Goal: Task Accomplishment & Management: Manage account settings

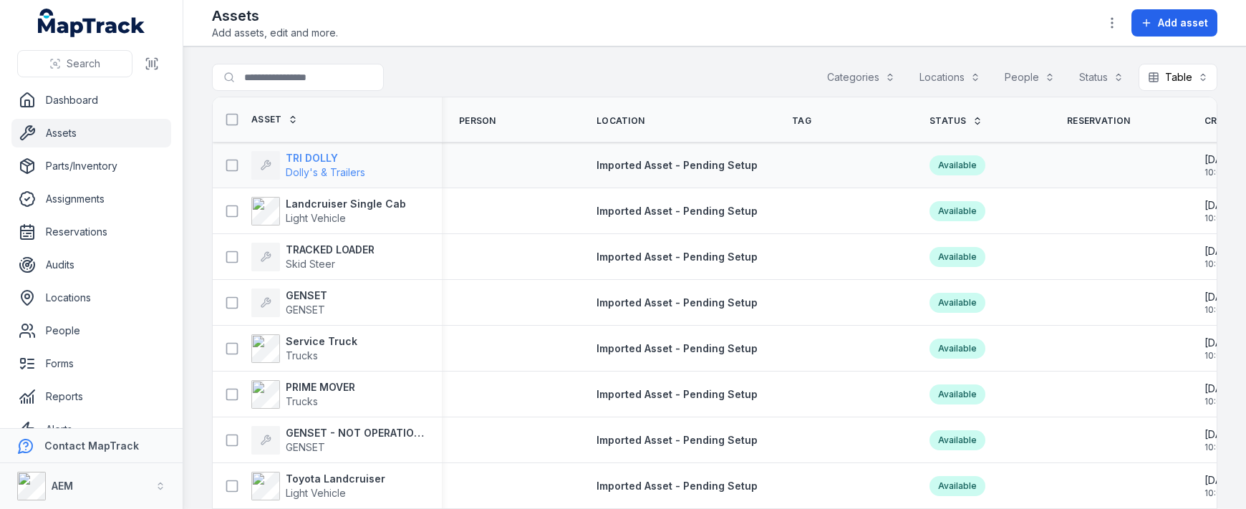
click at [304, 158] on strong "TRI DOLLY" at bounding box center [325, 158] width 79 height 14
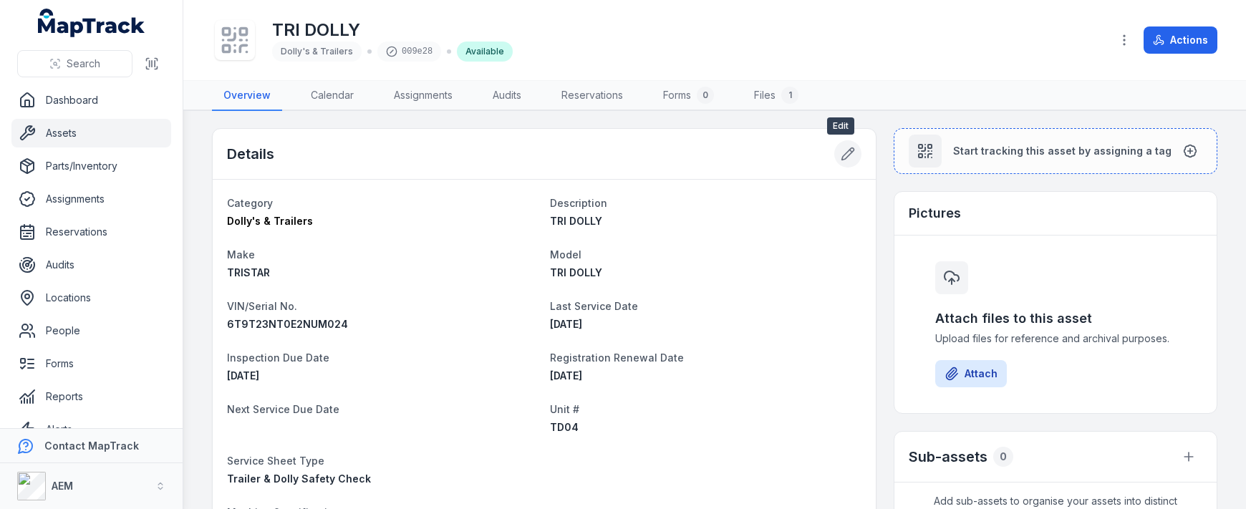
click at [841, 149] on icon at bounding box center [848, 154] width 14 height 14
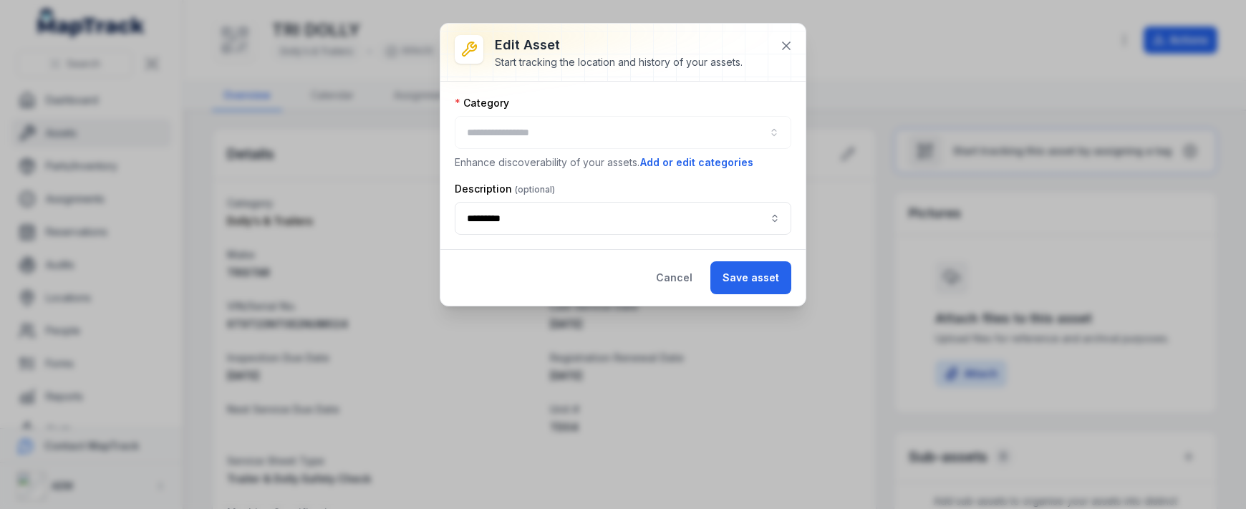
type input "**********"
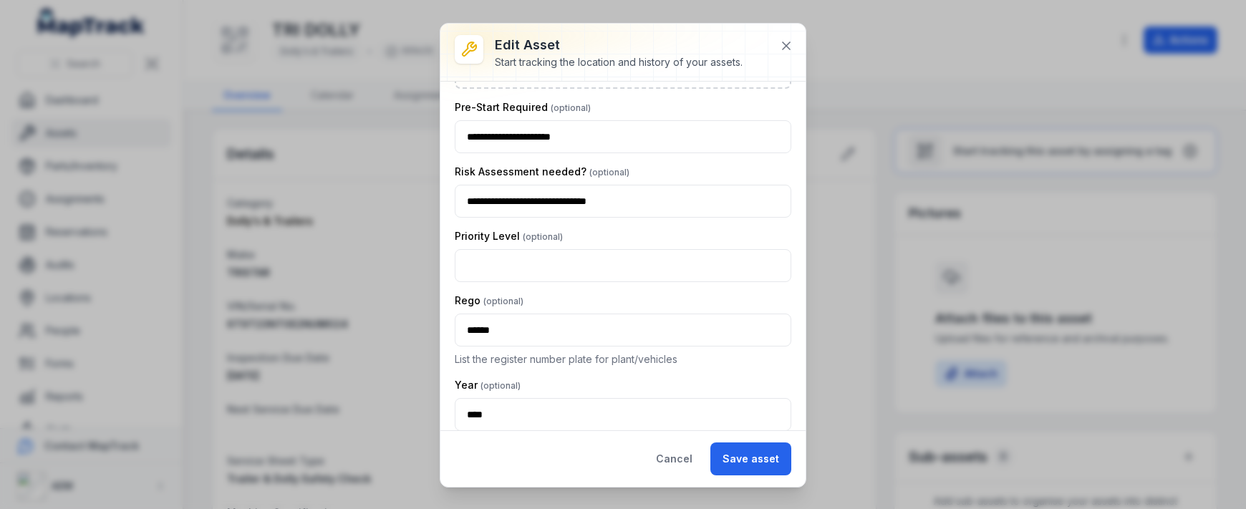
scroll to position [1289, 0]
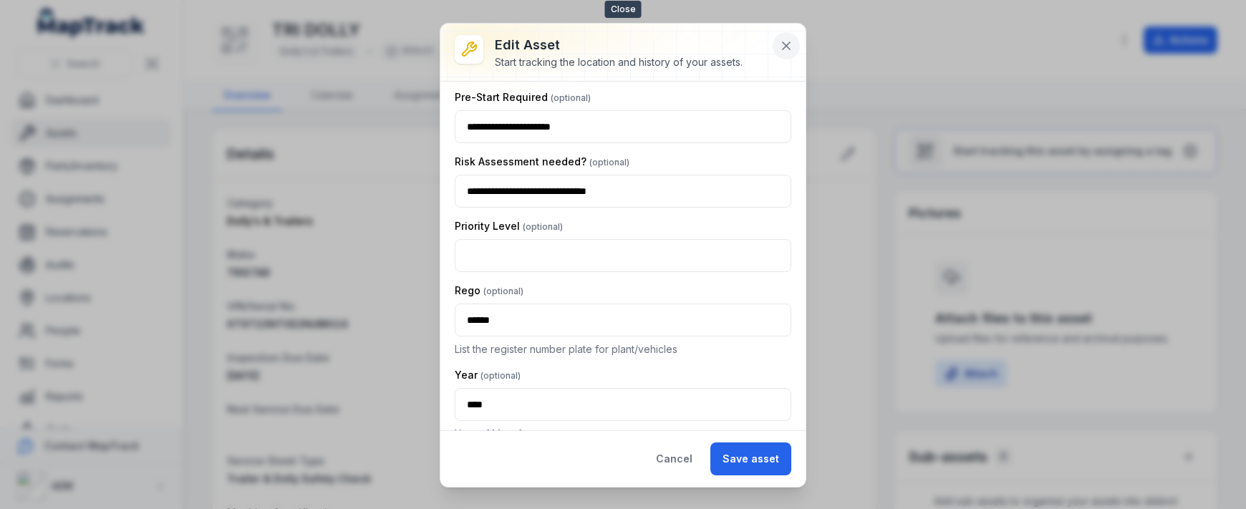
click at [783, 46] on icon at bounding box center [786, 46] width 14 height 14
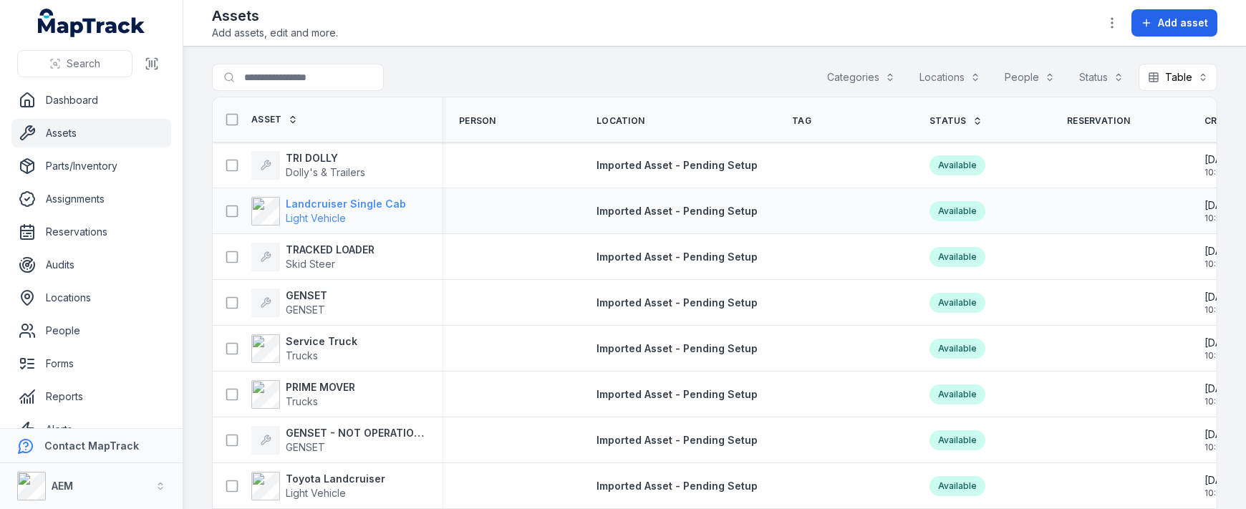
click at [385, 206] on strong "Landcruiser Single Cab" at bounding box center [346, 204] width 120 height 14
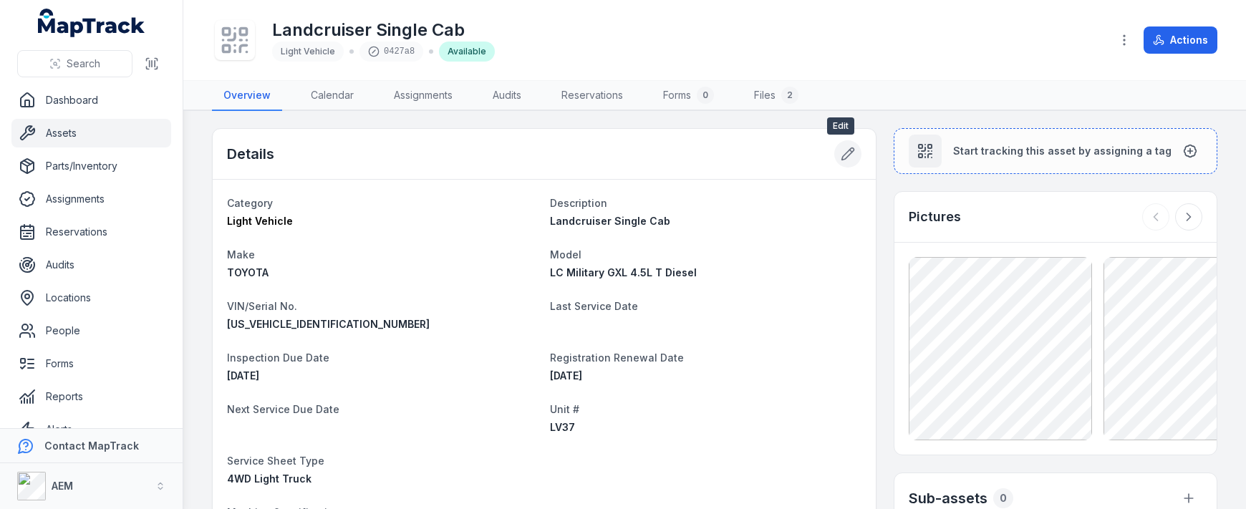
click at [842, 153] on icon at bounding box center [848, 154] width 14 height 14
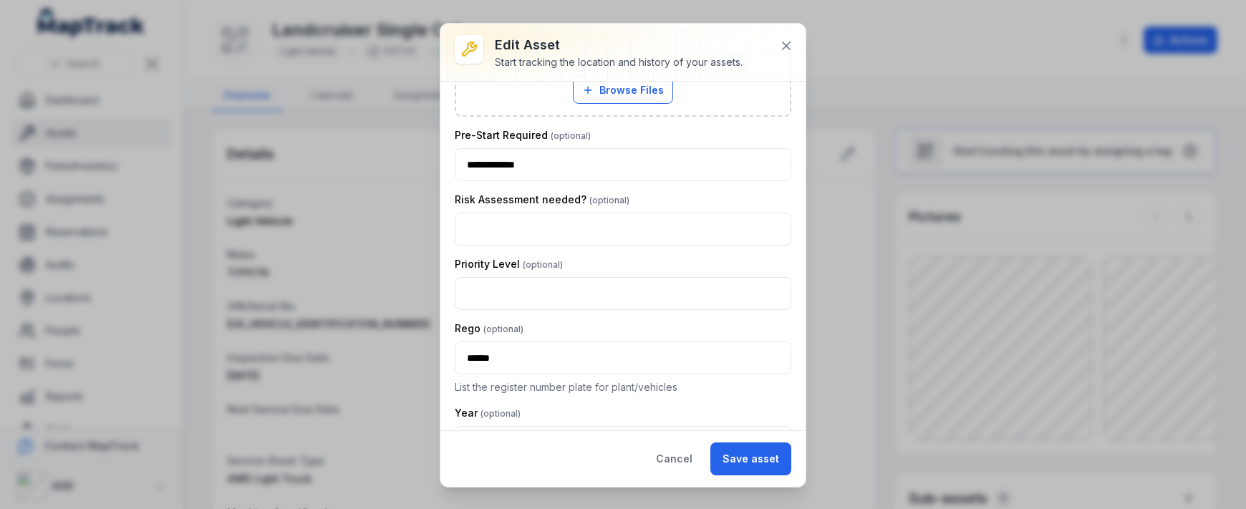
scroll to position [1346, 0]
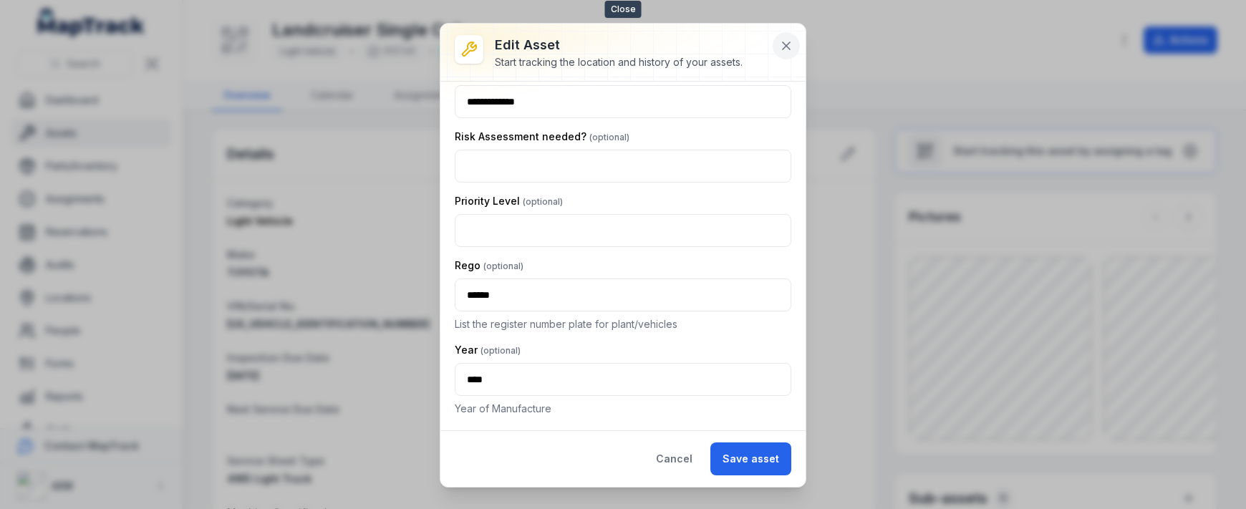
click at [789, 52] on icon at bounding box center [786, 46] width 14 height 14
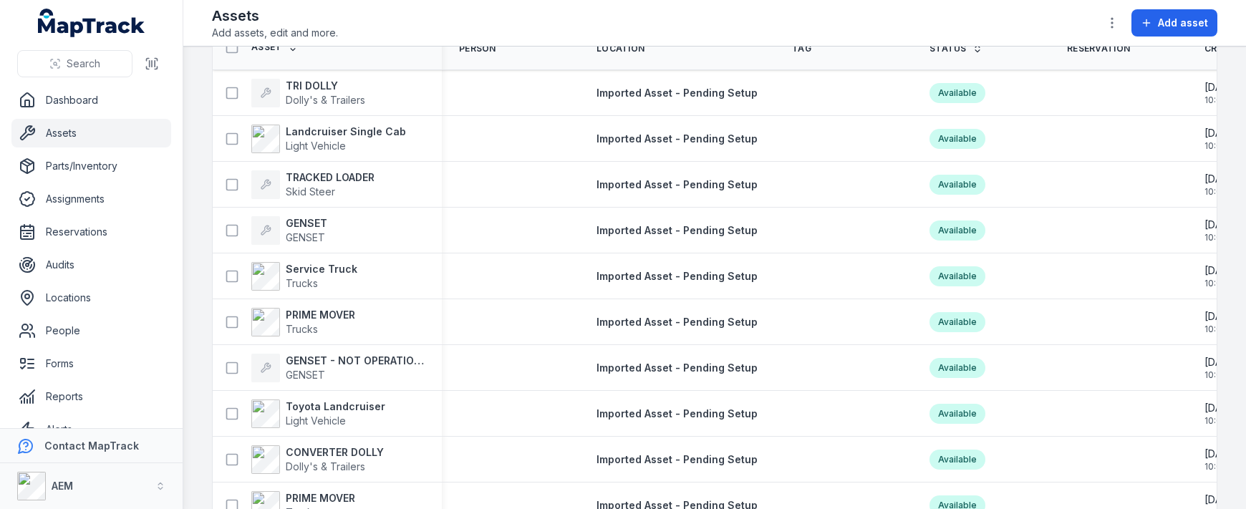
scroll to position [286, 0]
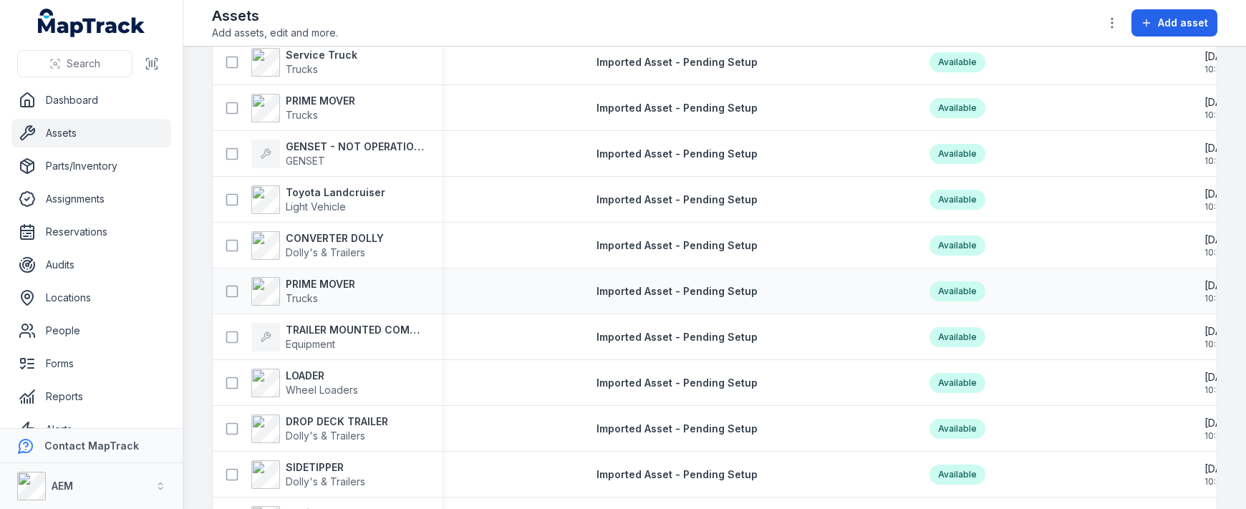
click at [326, 273] on div "PRIME MOVER Trucks" at bounding box center [327, 291] width 229 height 40
click at [344, 288] on strong "PRIME MOVER" at bounding box center [320, 284] width 69 height 14
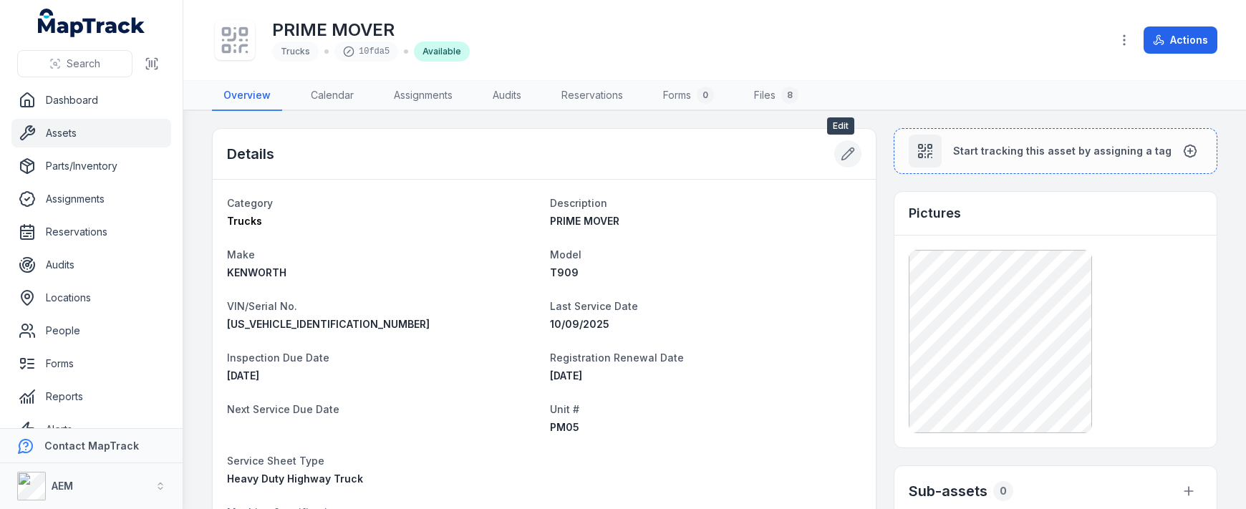
click at [841, 155] on icon at bounding box center [848, 154] width 14 height 14
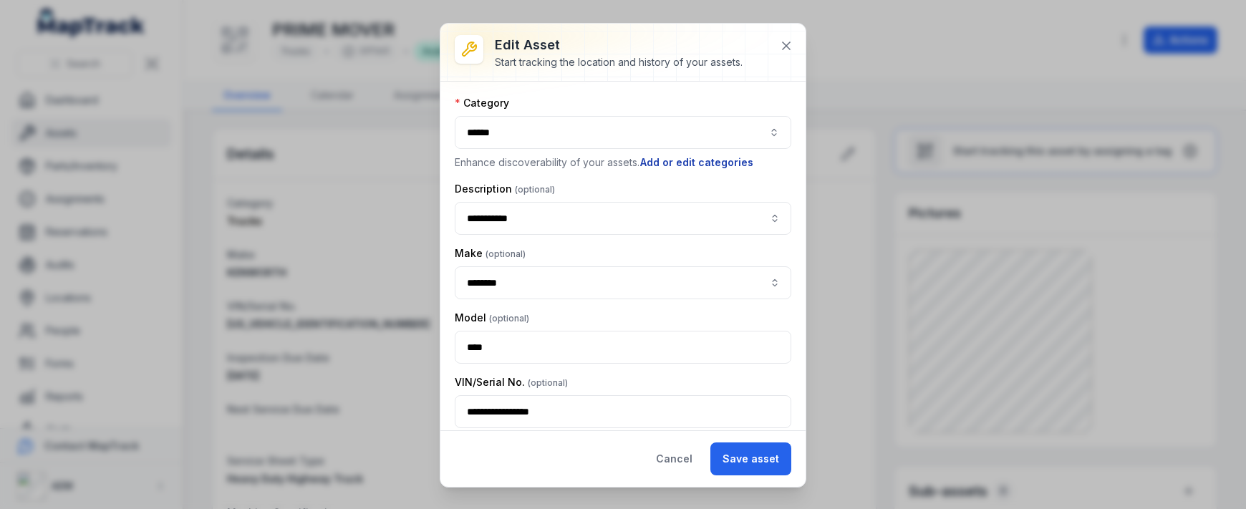
click at [705, 156] on button "Add or edit categories" at bounding box center [697, 163] width 115 height 16
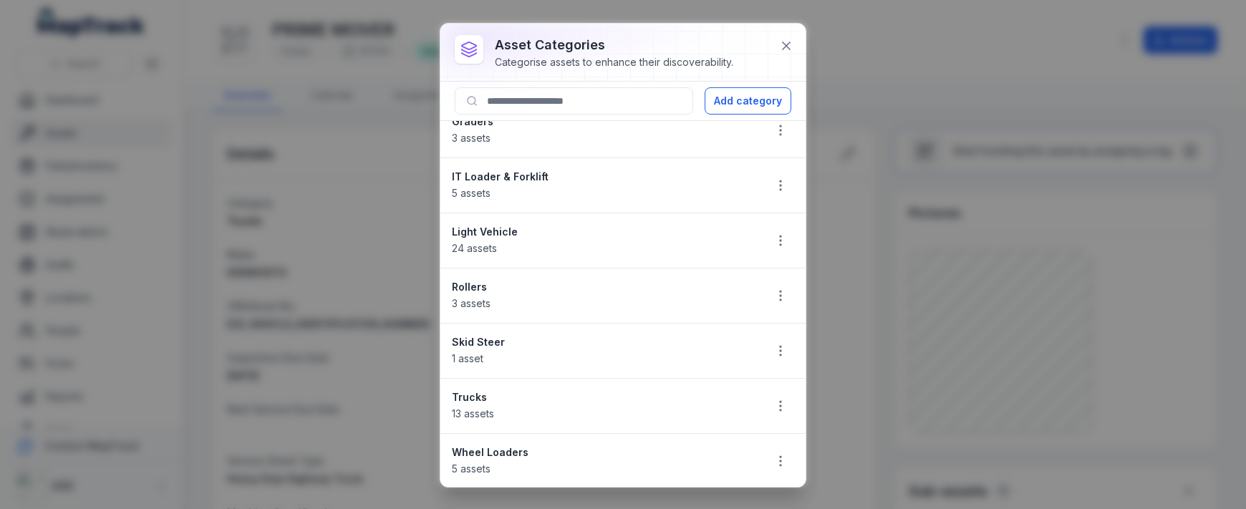
scroll to position [294, 0]
click at [767, 234] on button "button" at bounding box center [780, 239] width 27 height 27
click at [561, 102] on div "asset categories Categorise assets to enhance their discoverability. Add catego…" at bounding box center [622, 255] width 365 height 463
click at [561, 102] on input at bounding box center [574, 100] width 238 height 27
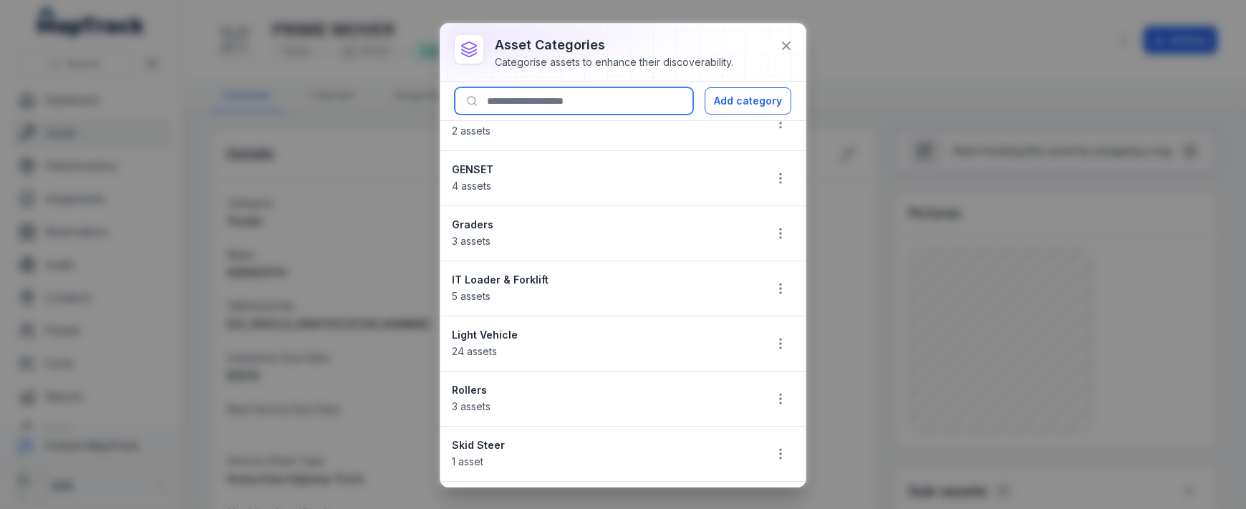
scroll to position [0, 0]
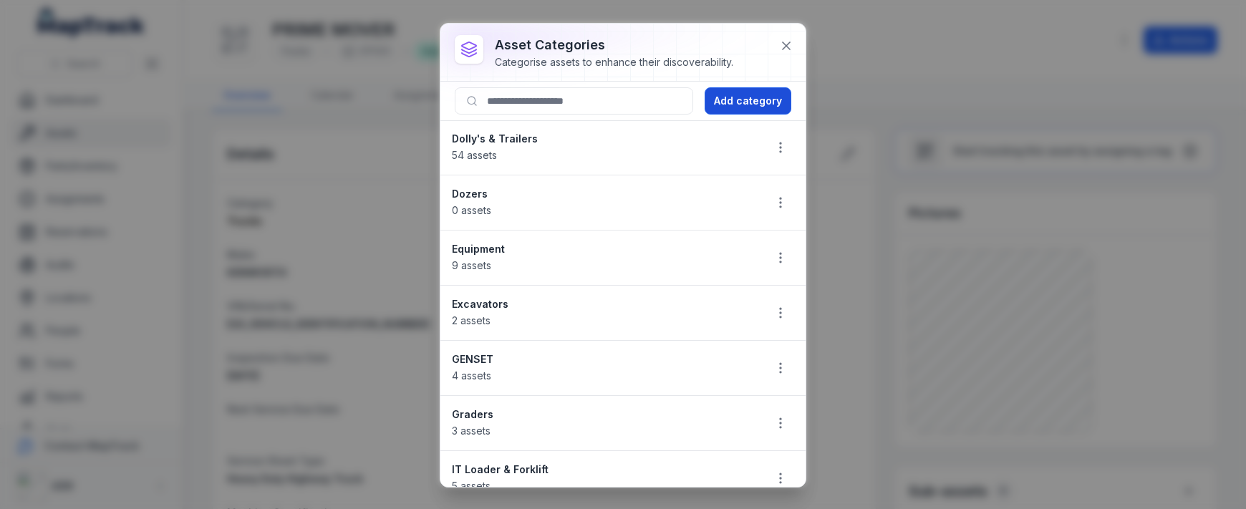
click at [756, 106] on button "Add category" at bounding box center [748, 100] width 87 height 27
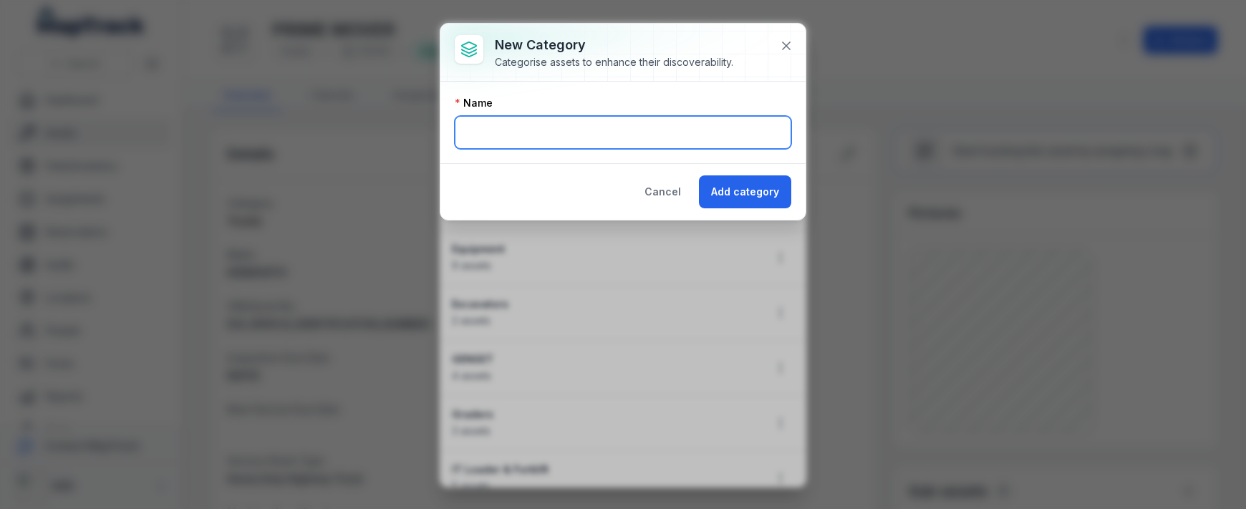
click at [612, 143] on input "text" at bounding box center [623, 132] width 337 height 33
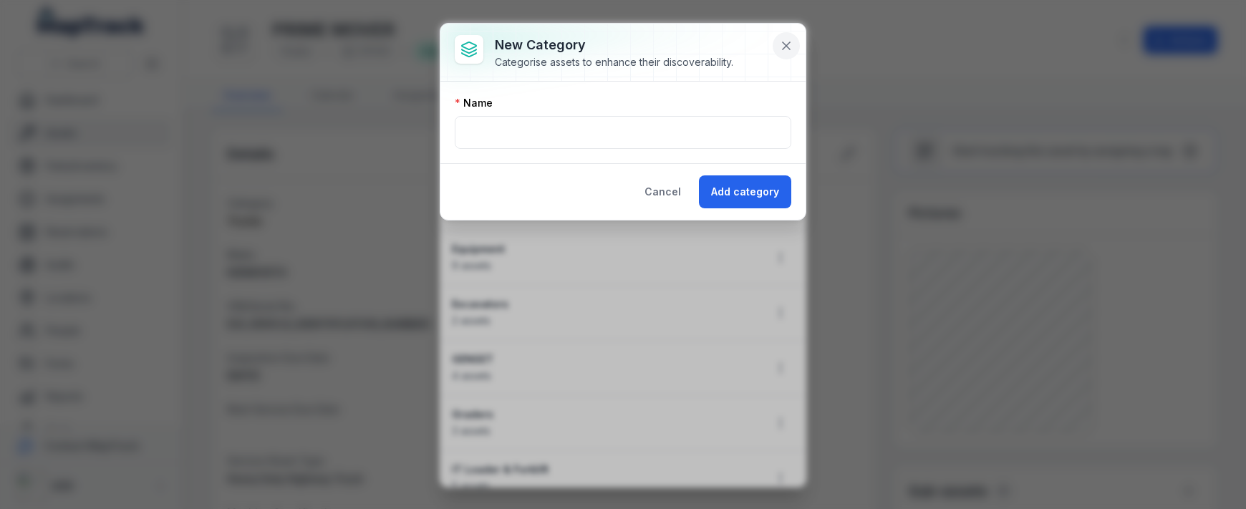
click at [777, 43] on button at bounding box center [786, 45] width 27 height 27
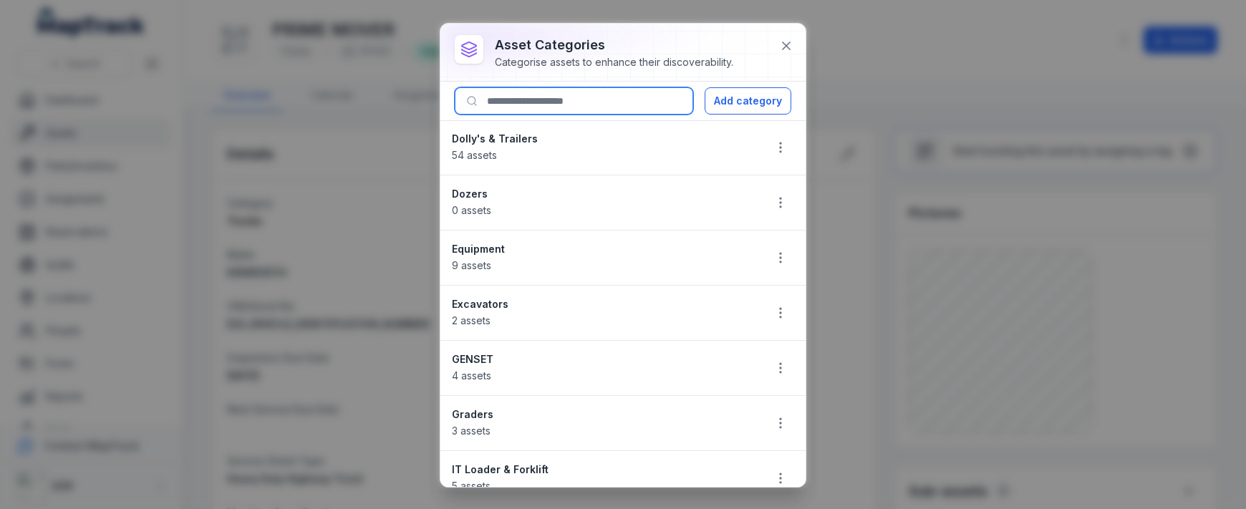
click at [564, 109] on input at bounding box center [574, 100] width 238 height 27
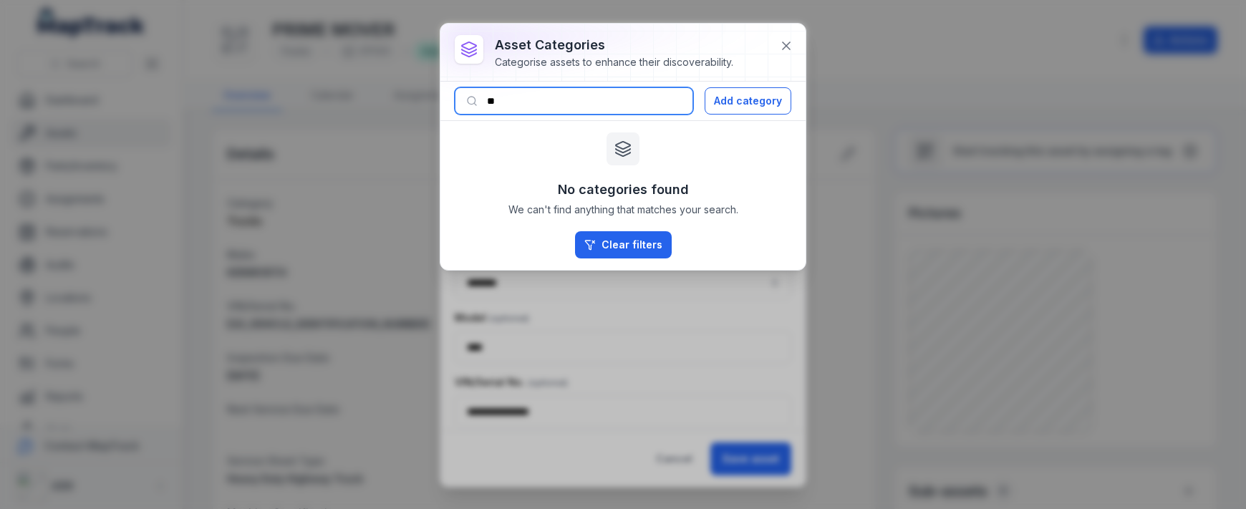
type input "*"
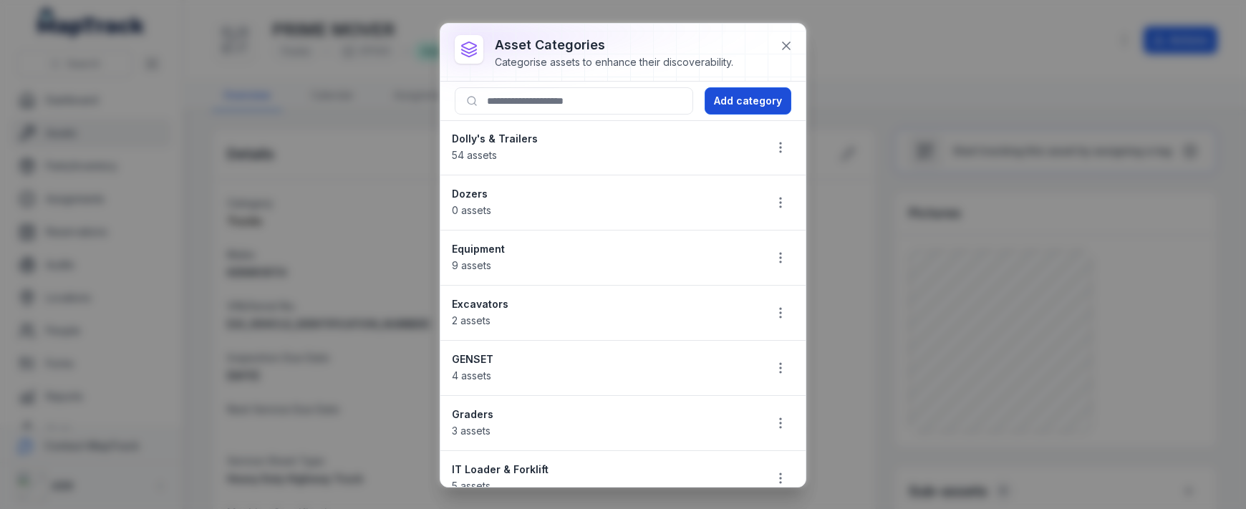
click at [735, 90] on button "Add category" at bounding box center [748, 100] width 87 height 27
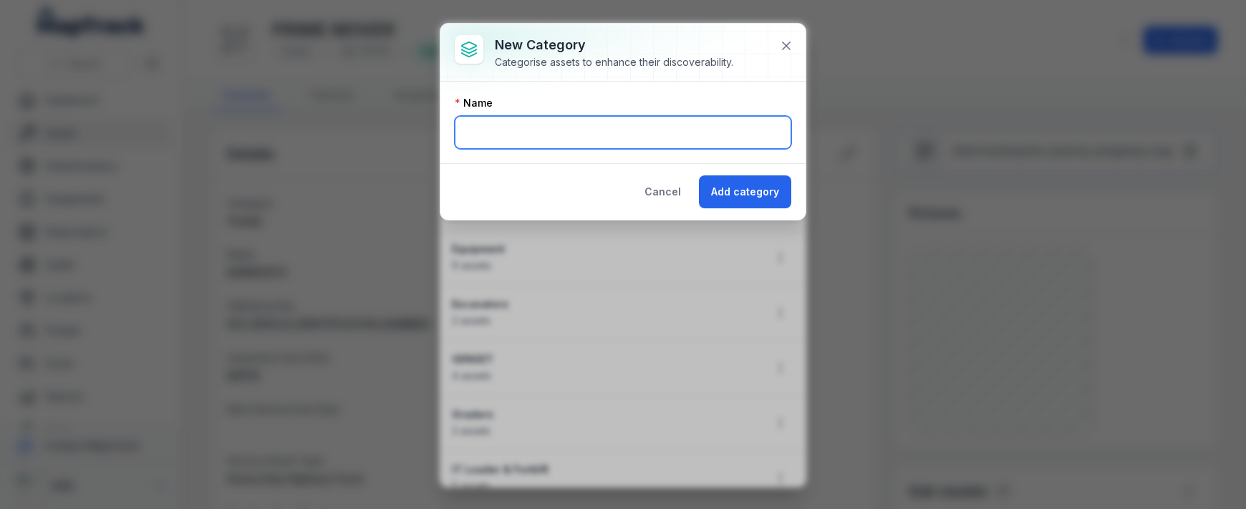
drag, startPoint x: 563, startPoint y: 145, endPoint x: 554, endPoint y: 142, distance: 9.3
click at [563, 145] on input "text" at bounding box center [623, 132] width 337 height 33
type input "*"
type input "**********"
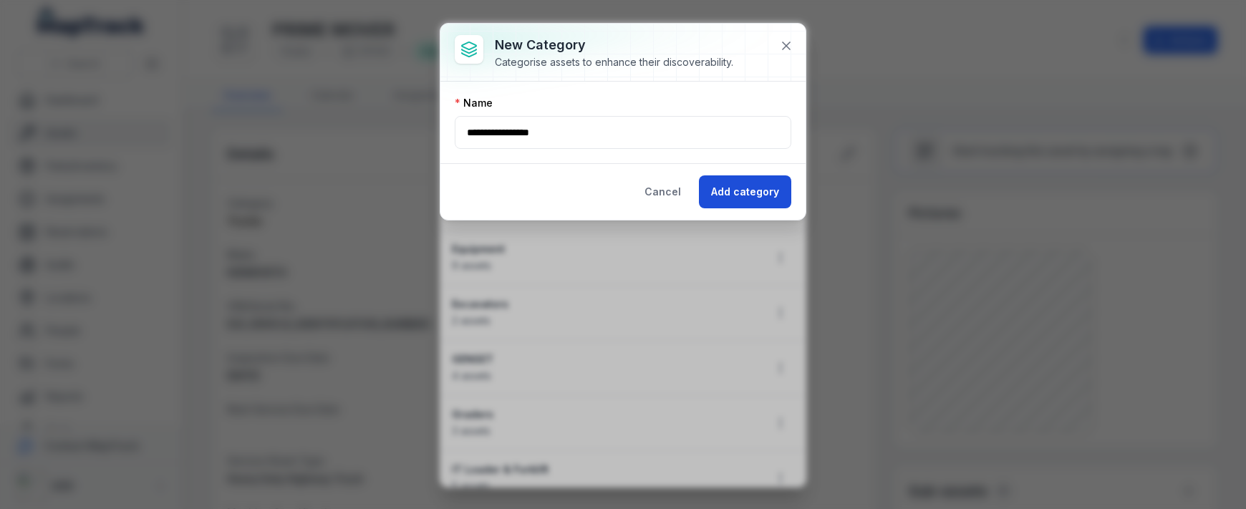
click at [705, 186] on button "Add category" at bounding box center [745, 191] width 92 height 33
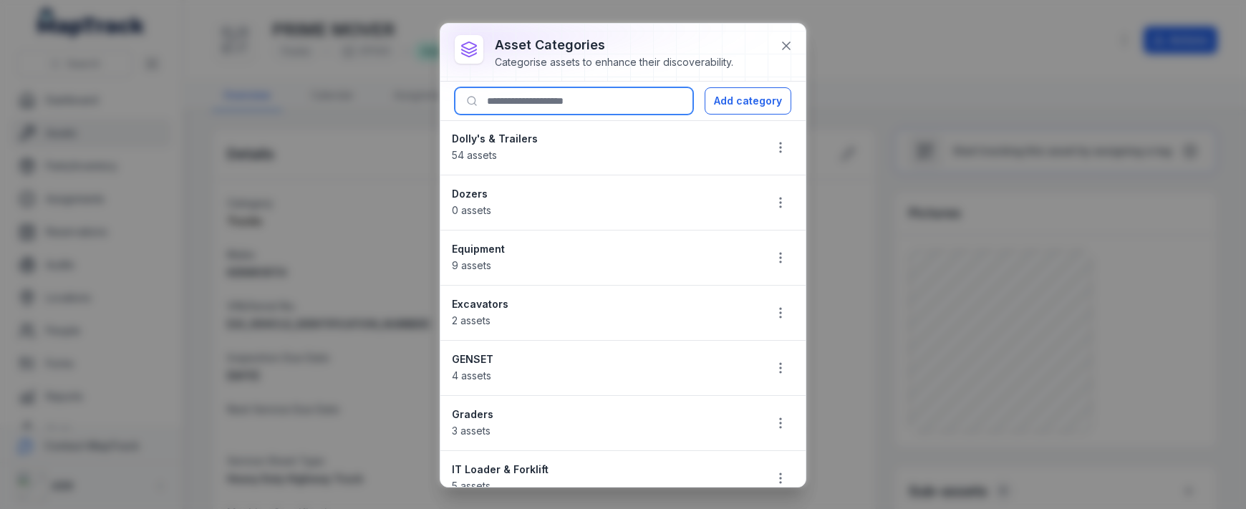
click at [667, 109] on input at bounding box center [574, 100] width 238 height 27
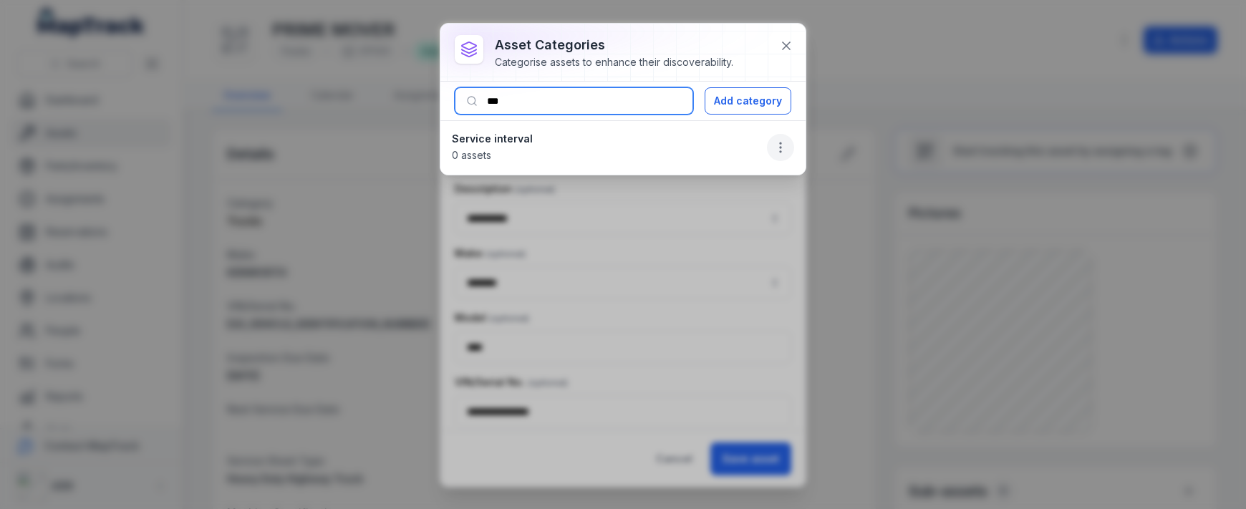
type input "***"
click at [782, 145] on icon "button" at bounding box center [780, 147] width 14 height 14
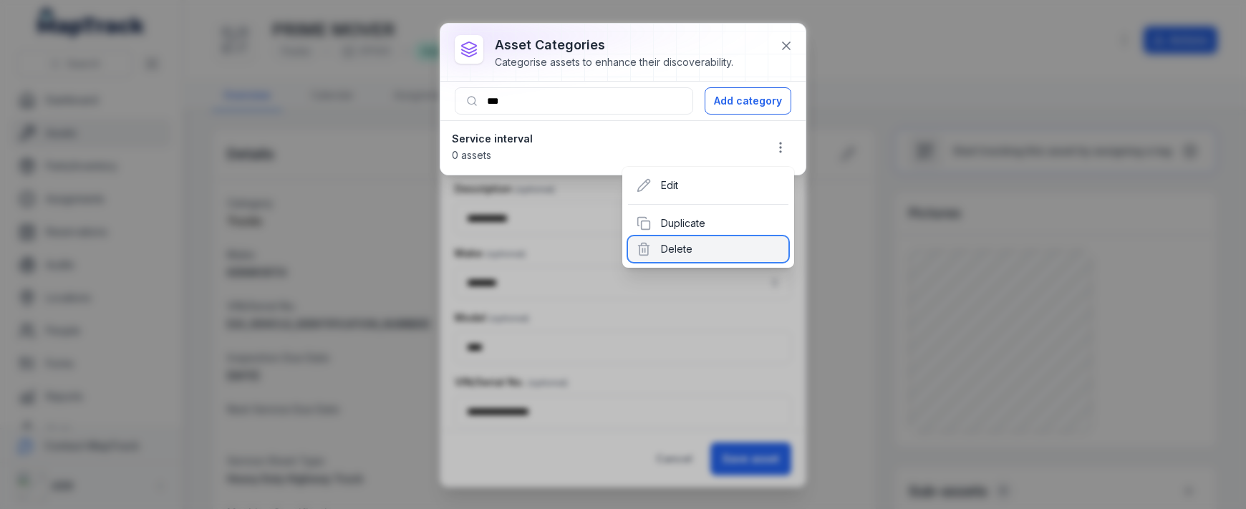
click at [682, 247] on div "Delete" at bounding box center [708, 249] width 160 height 26
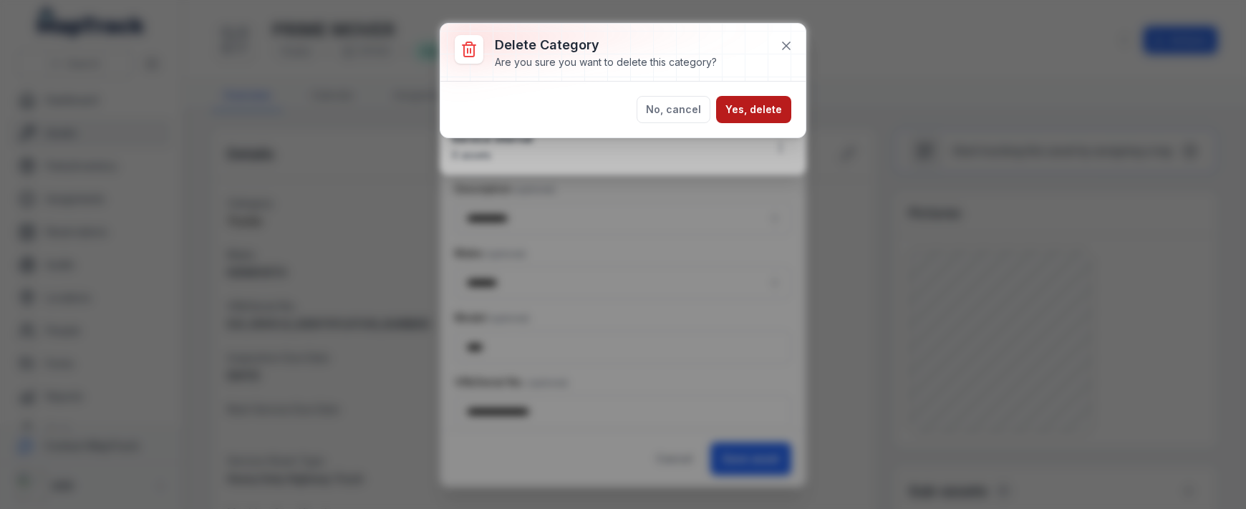
click at [763, 101] on button "Yes, delete" at bounding box center [753, 109] width 75 height 27
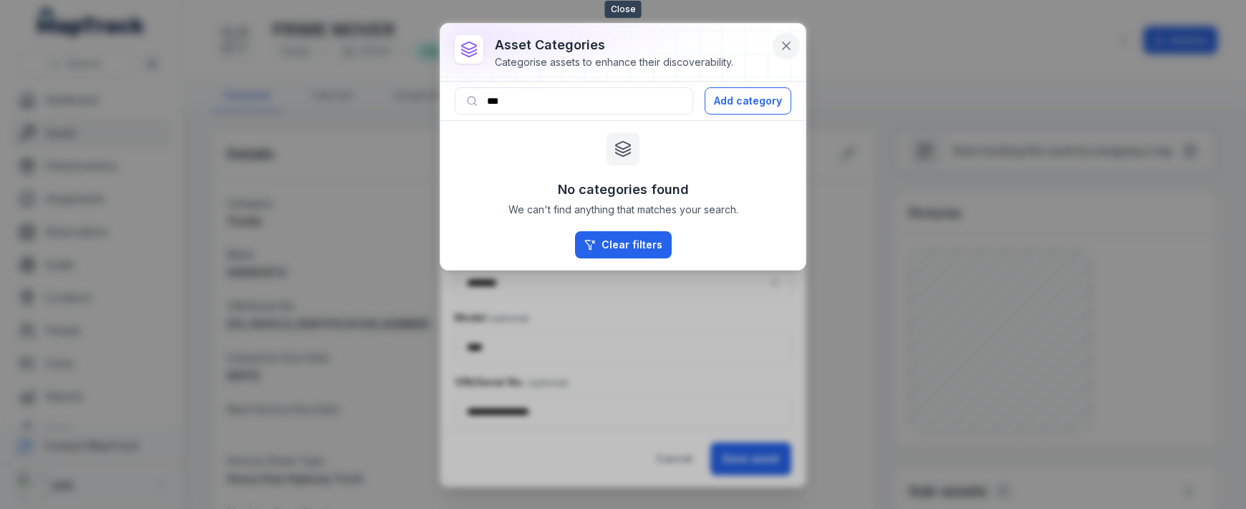
click at [781, 44] on icon at bounding box center [786, 46] width 14 height 14
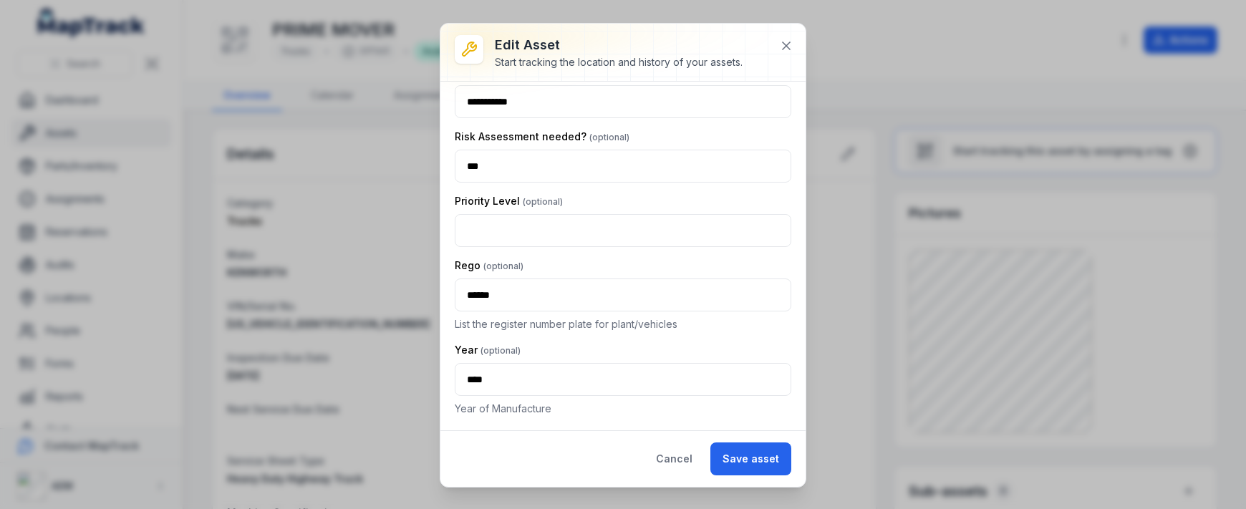
scroll to position [1245, 0]
click at [799, 51] on button at bounding box center [786, 45] width 27 height 27
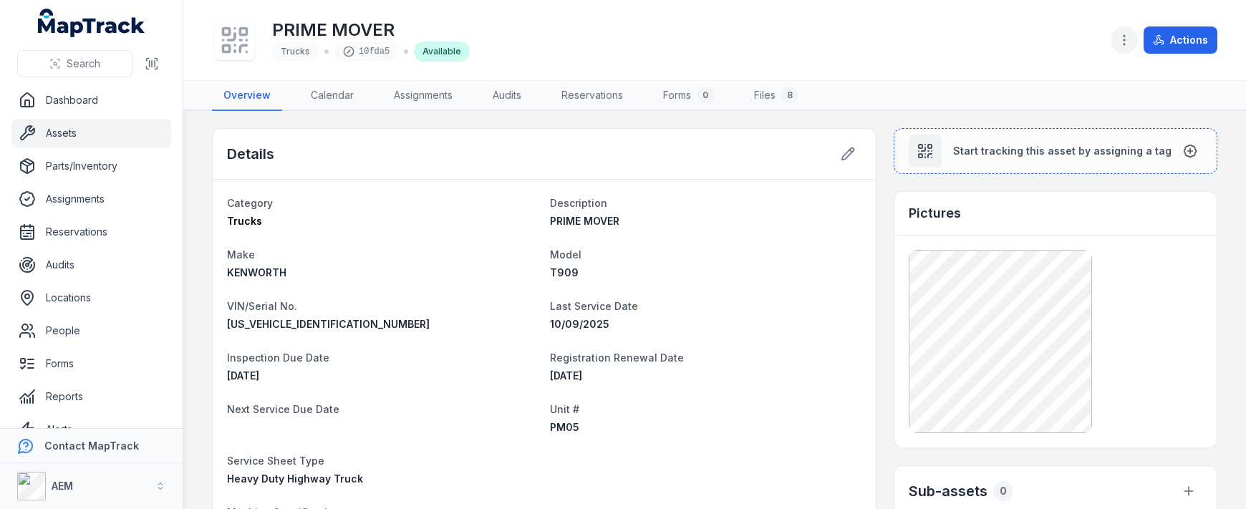
click at [1120, 35] on icon "button" at bounding box center [1124, 40] width 14 height 14
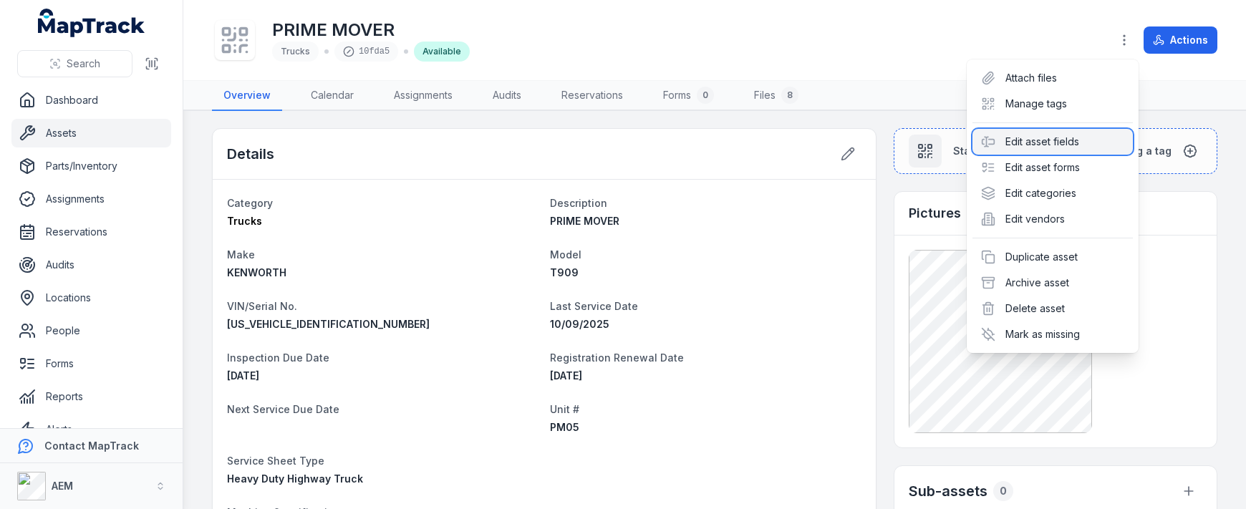
click at [1016, 143] on div "Edit asset fields" at bounding box center [1053, 142] width 160 height 26
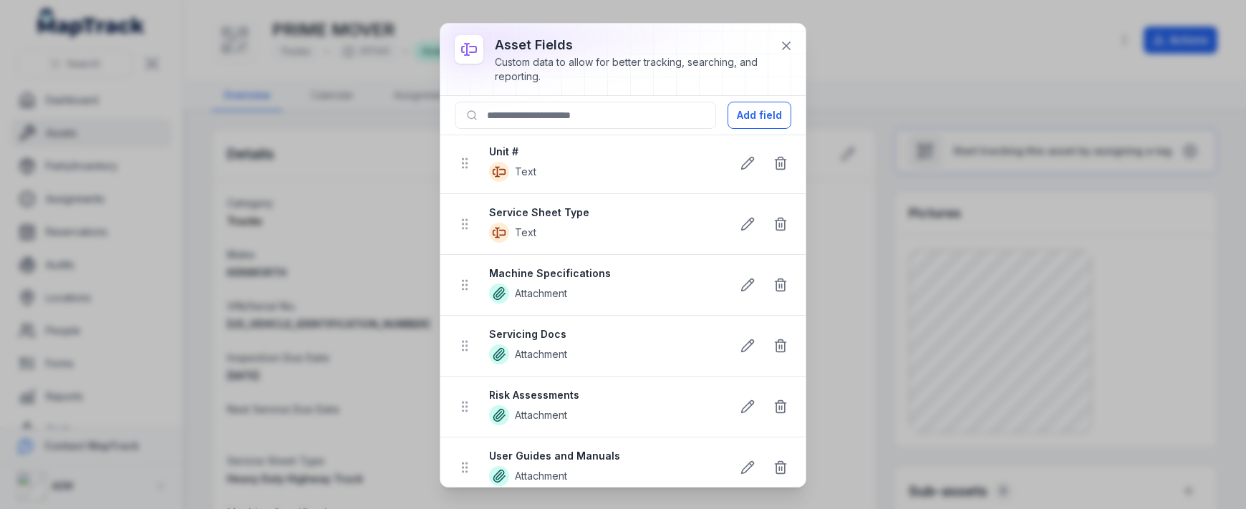
scroll to position [430, 0]
click at [760, 111] on button "Add field" at bounding box center [760, 115] width 64 height 27
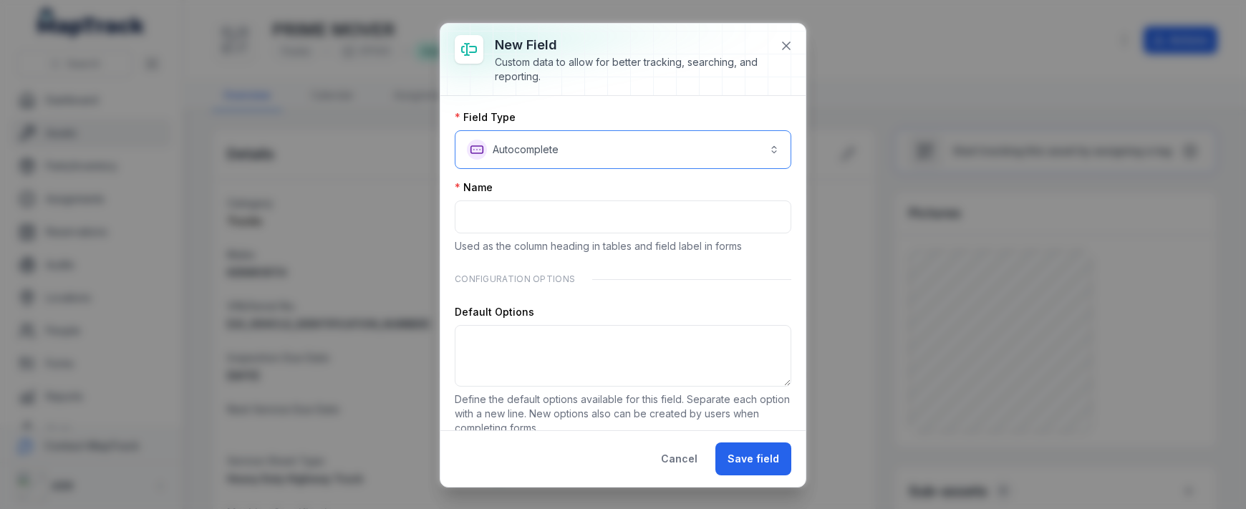
click at [520, 140] on button "**********" at bounding box center [623, 149] width 337 height 39
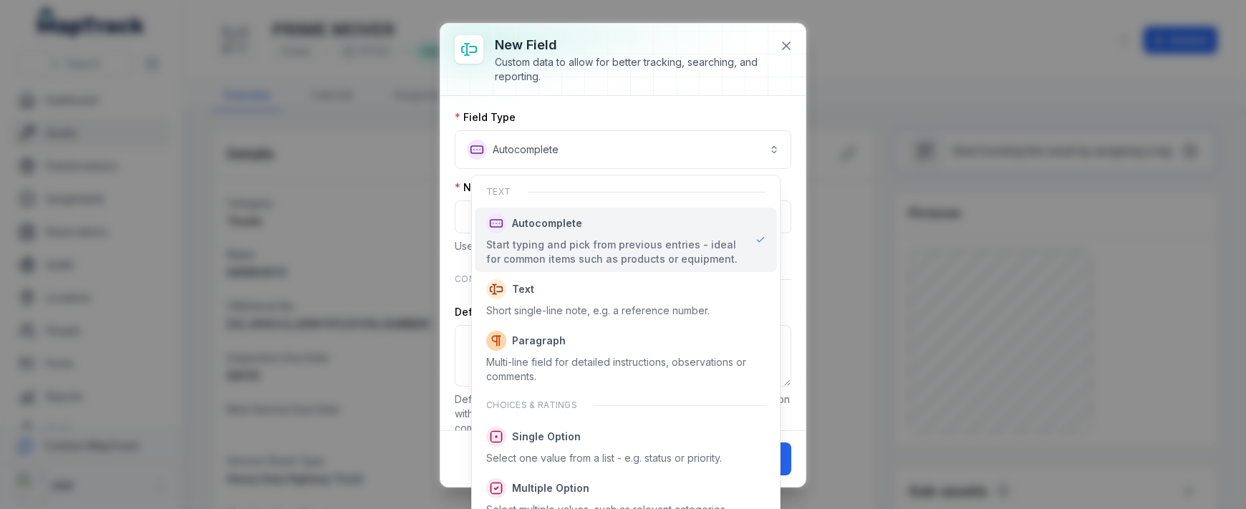
scroll to position [0, 0]
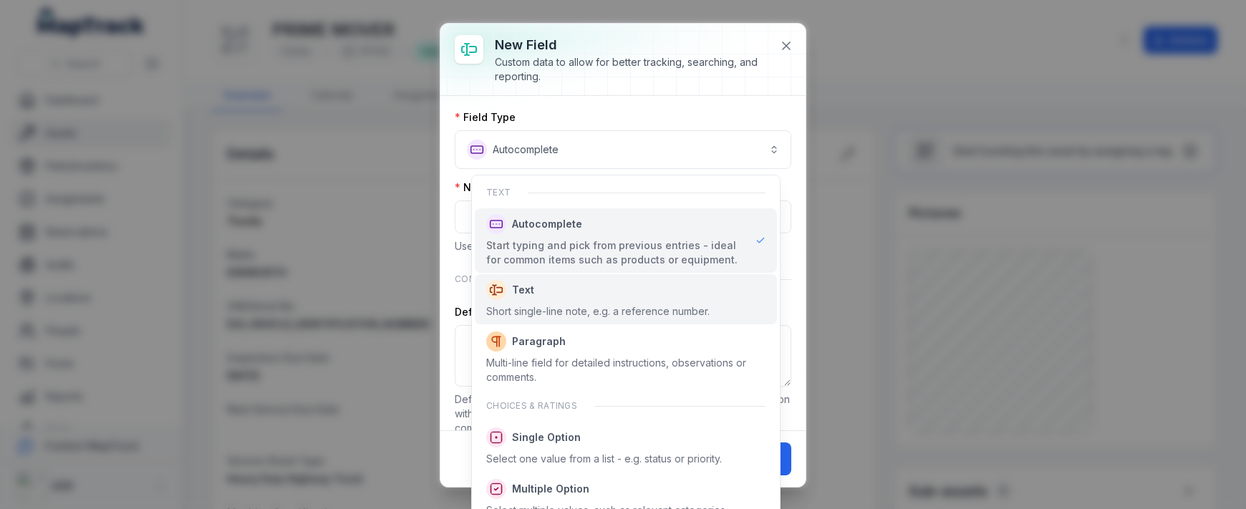
click at [578, 316] on div "Short single-line note, e.g. a reference number." at bounding box center [597, 311] width 223 height 14
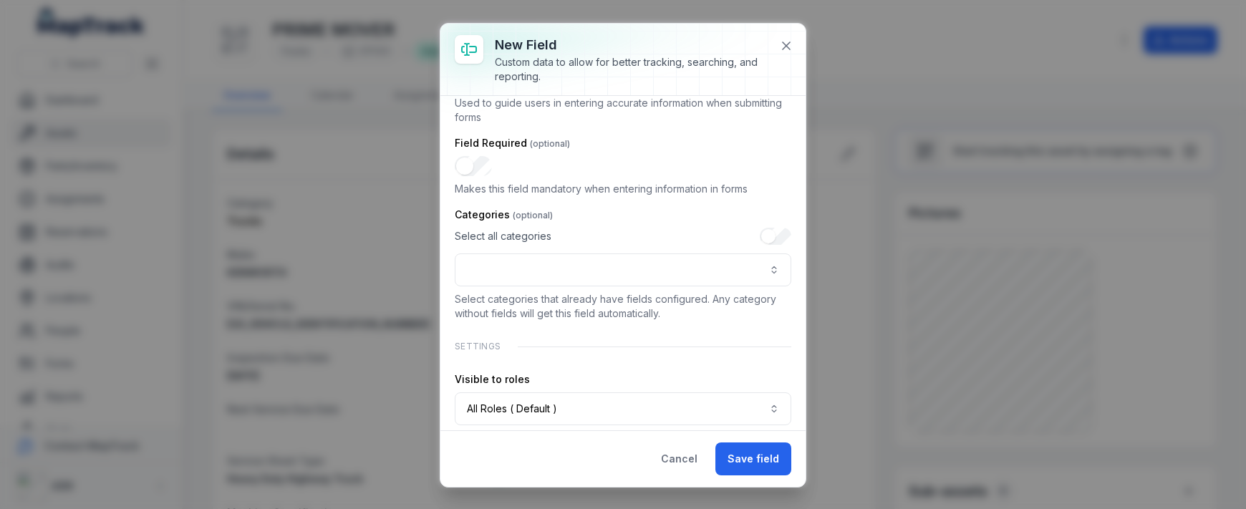
scroll to position [312, 0]
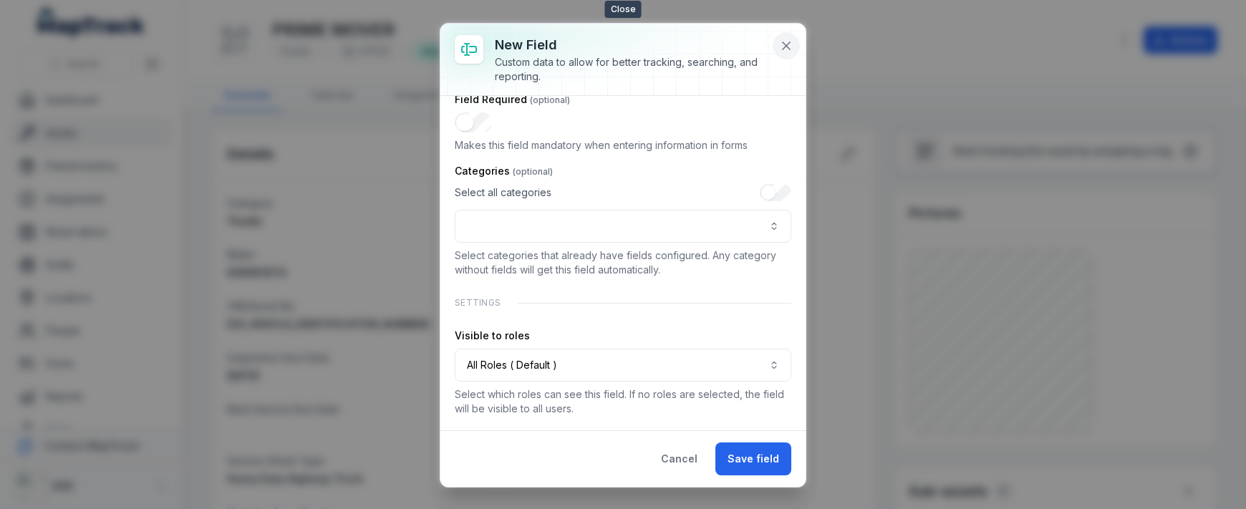
click at [784, 34] on button at bounding box center [786, 45] width 27 height 27
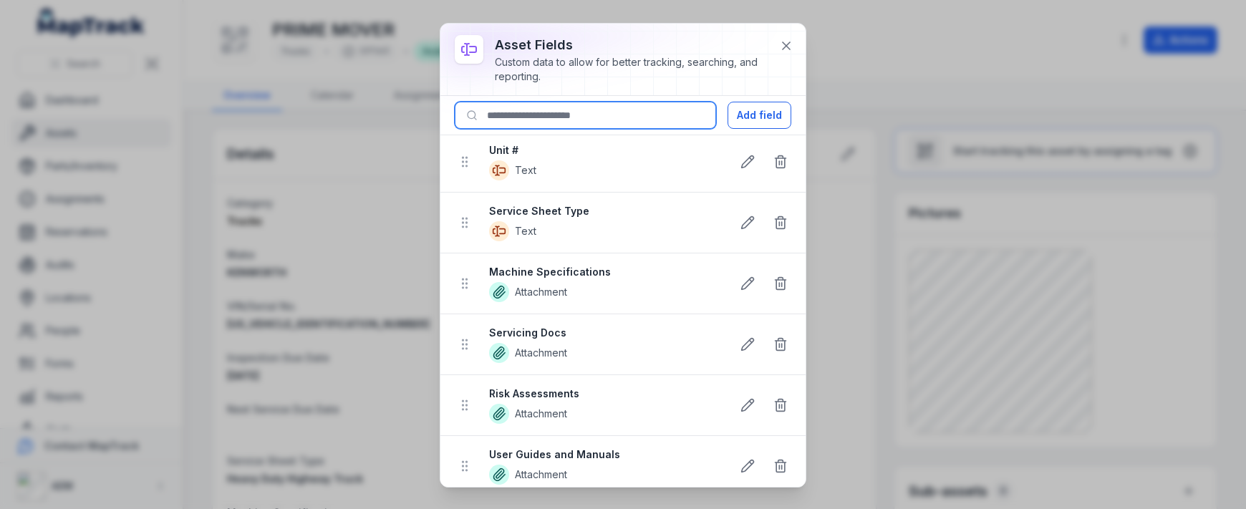
click at [609, 107] on input at bounding box center [585, 115] width 261 height 27
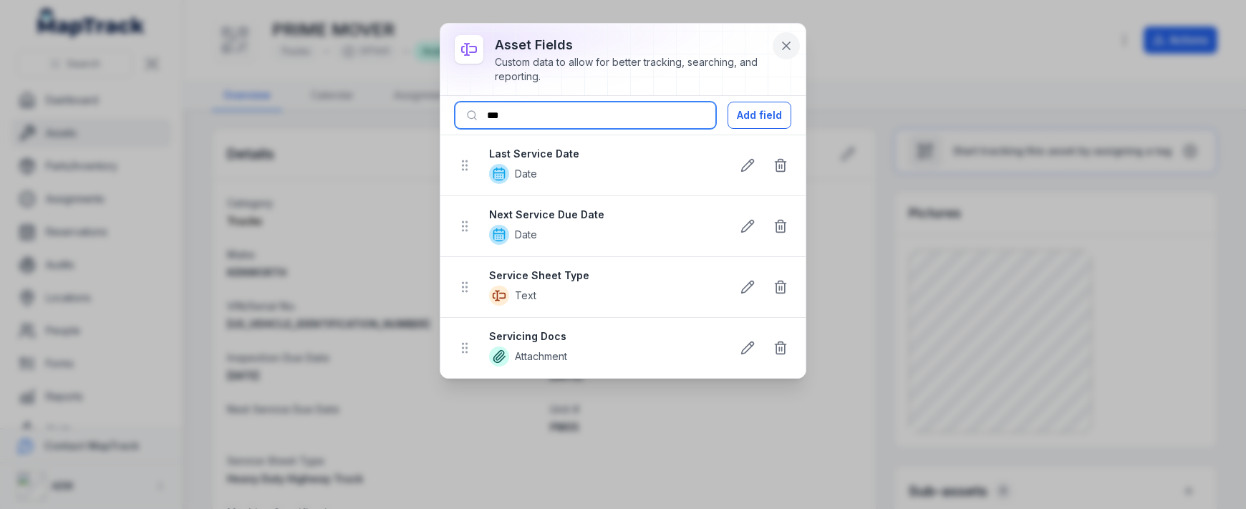
type input "***"
click at [791, 47] on icon at bounding box center [786, 46] width 14 height 14
